Goal: Task Accomplishment & Management: Use online tool/utility

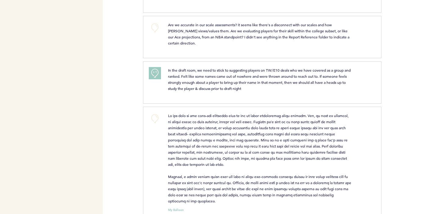
scroll to position [286, 0]
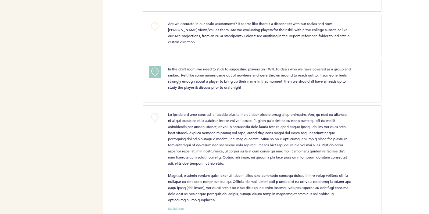
click at [154, 117] on button "+0" at bounding box center [155, 117] width 12 height 12
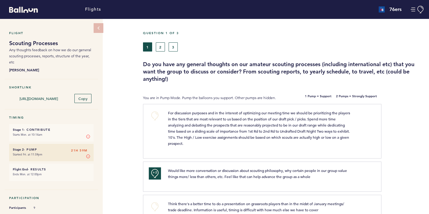
scroll to position [0, 0]
click at [162, 47] on button "2" at bounding box center [160, 46] width 9 height 9
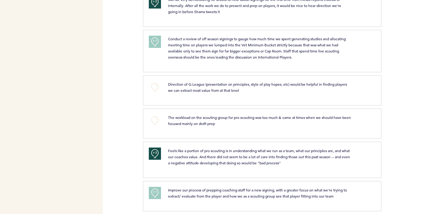
scroll to position [520, 0]
click at [154, 150] on span "+2" at bounding box center [155, 153] width 4 height 6
click at [155, 148] on button "+0" at bounding box center [155, 154] width 12 height 12
click at [156, 189] on button "+1" at bounding box center [155, 193] width 12 height 12
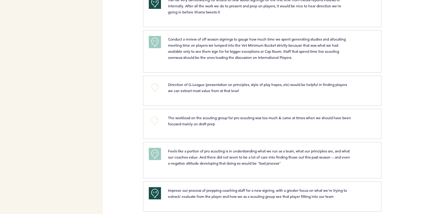
click at [150, 192] on button "+2" at bounding box center [155, 193] width 12 height 12
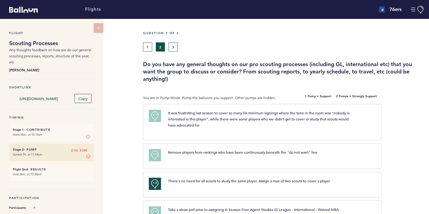
click at [174, 45] on button "3" at bounding box center [173, 46] width 9 height 9
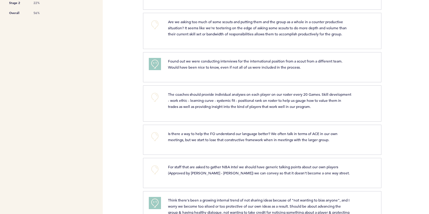
scroll to position [226, 0]
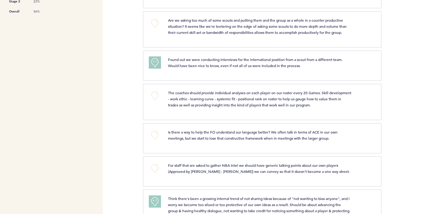
click at [147, 96] on div "+0" at bounding box center [153, 101] width 19 height 23
click at [156, 97] on button "+0" at bounding box center [155, 96] width 12 height 12
click at [156, 95] on span "+1" at bounding box center [155, 95] width 4 height 6
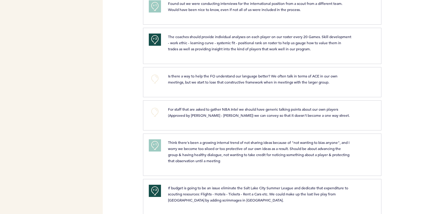
scroll to position [283, 0]
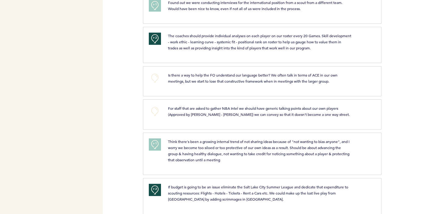
click at [154, 110] on button "+0" at bounding box center [155, 111] width 12 height 12
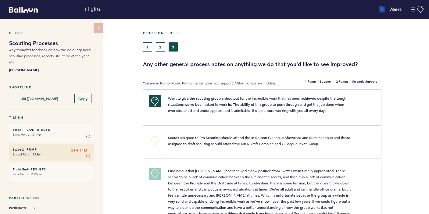
scroll to position [0, 0]
